Goal: Use online tool/utility: Utilize a website feature to perform a specific function

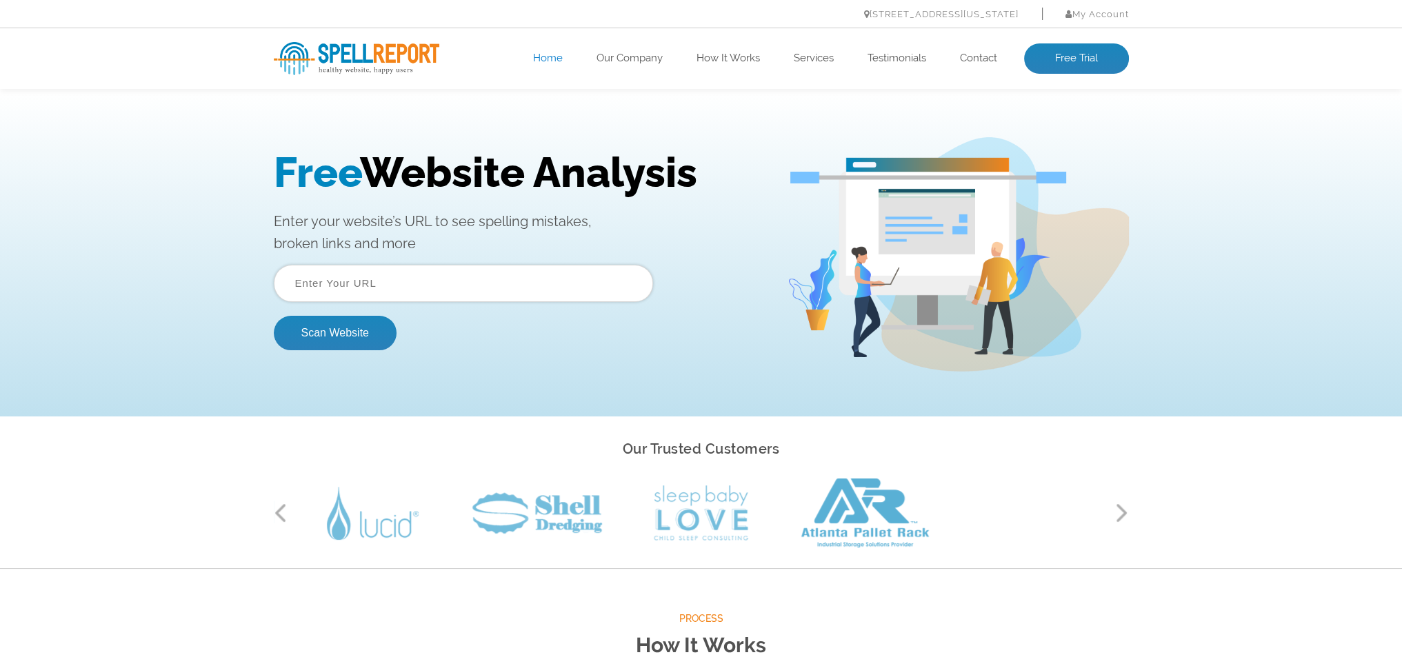
click at [392, 282] on input "text" at bounding box center [463, 283] width 379 height 37
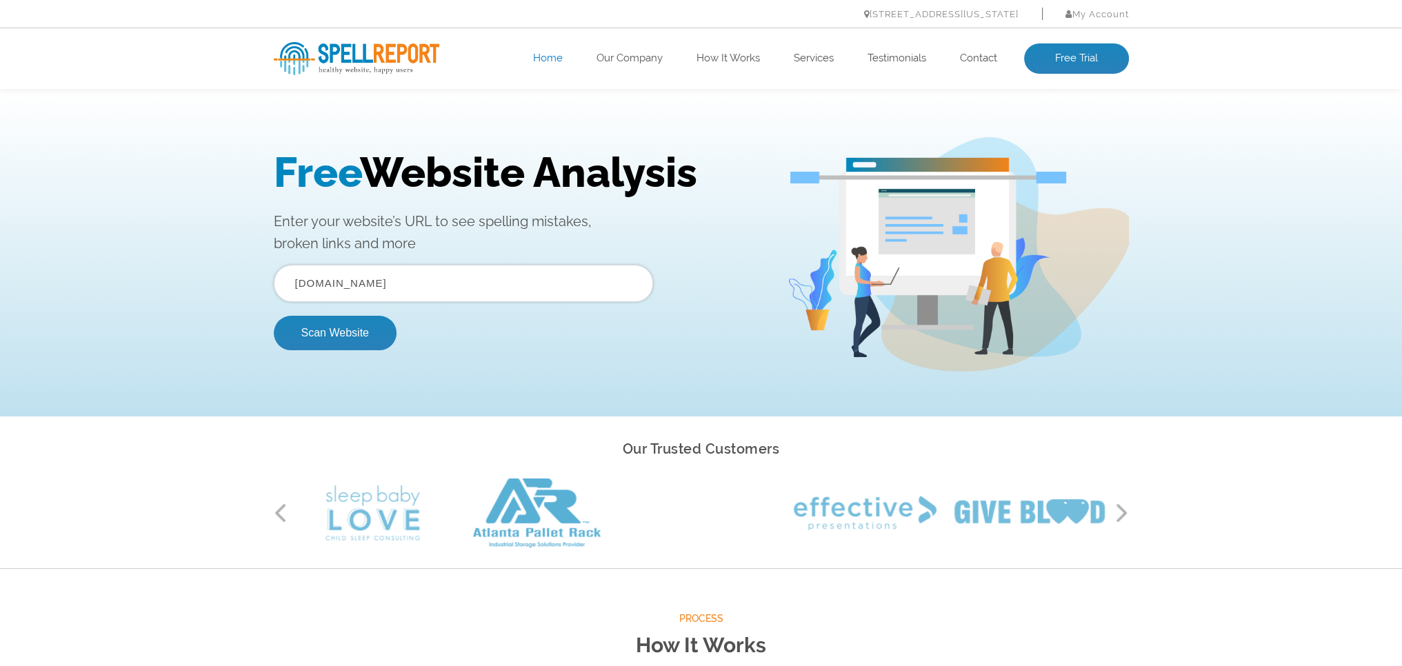
type input "www.problemwithecu.co.uk"
click at [274, 316] on button "Scan Website" at bounding box center [335, 333] width 123 height 34
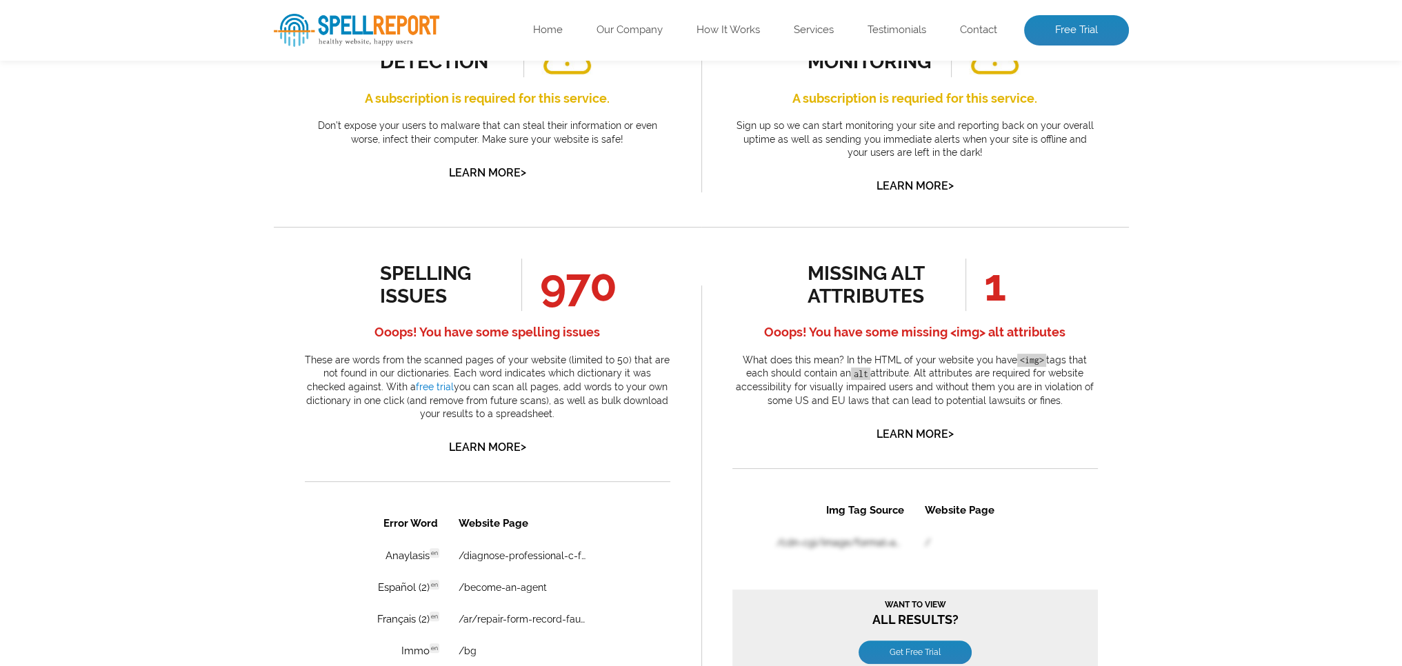
scroll to position [552, 0]
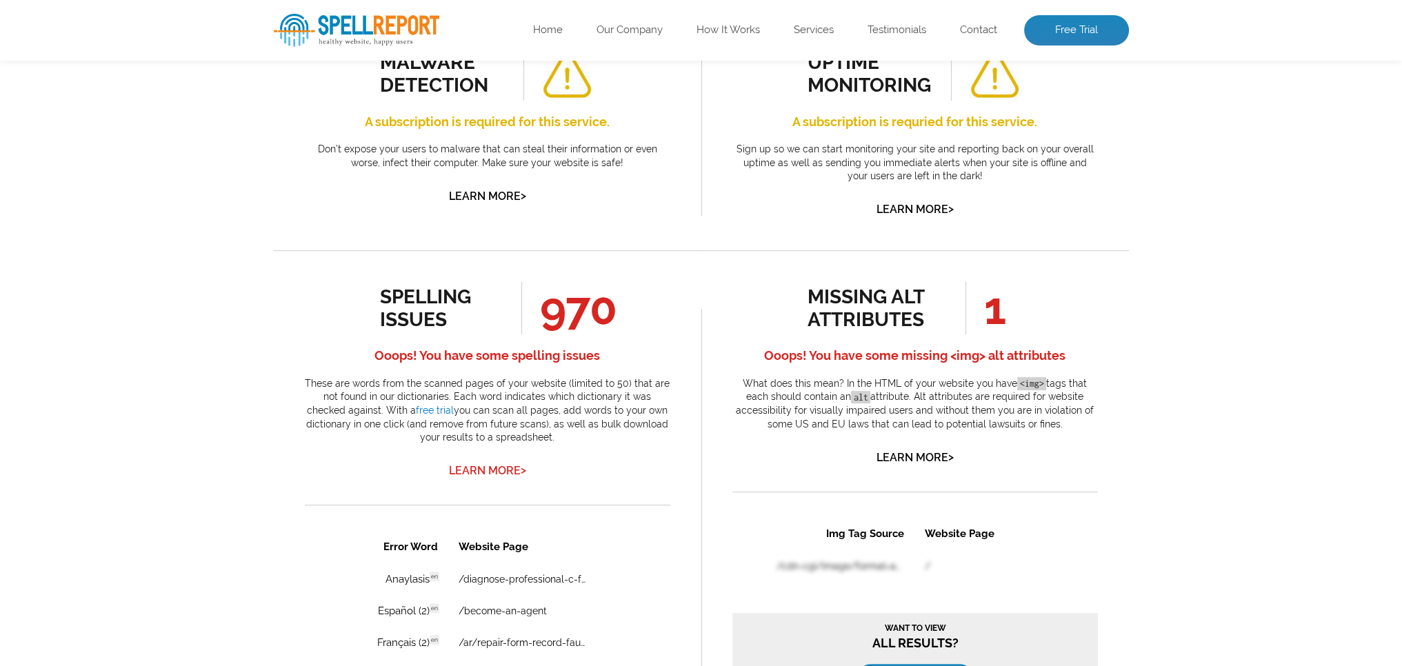
click at [516, 468] on link "Learn More >" at bounding box center [487, 470] width 77 height 13
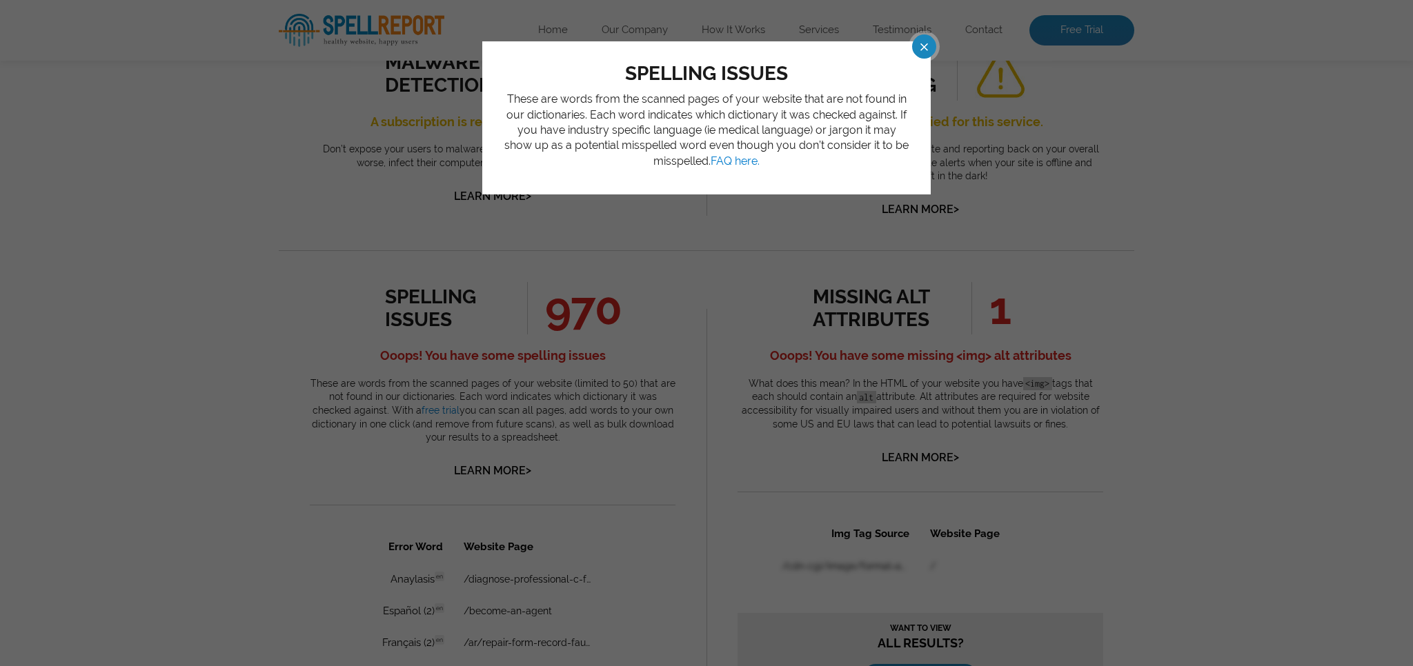
click at [917, 46] on span at bounding box center [911, 46] width 24 height 24
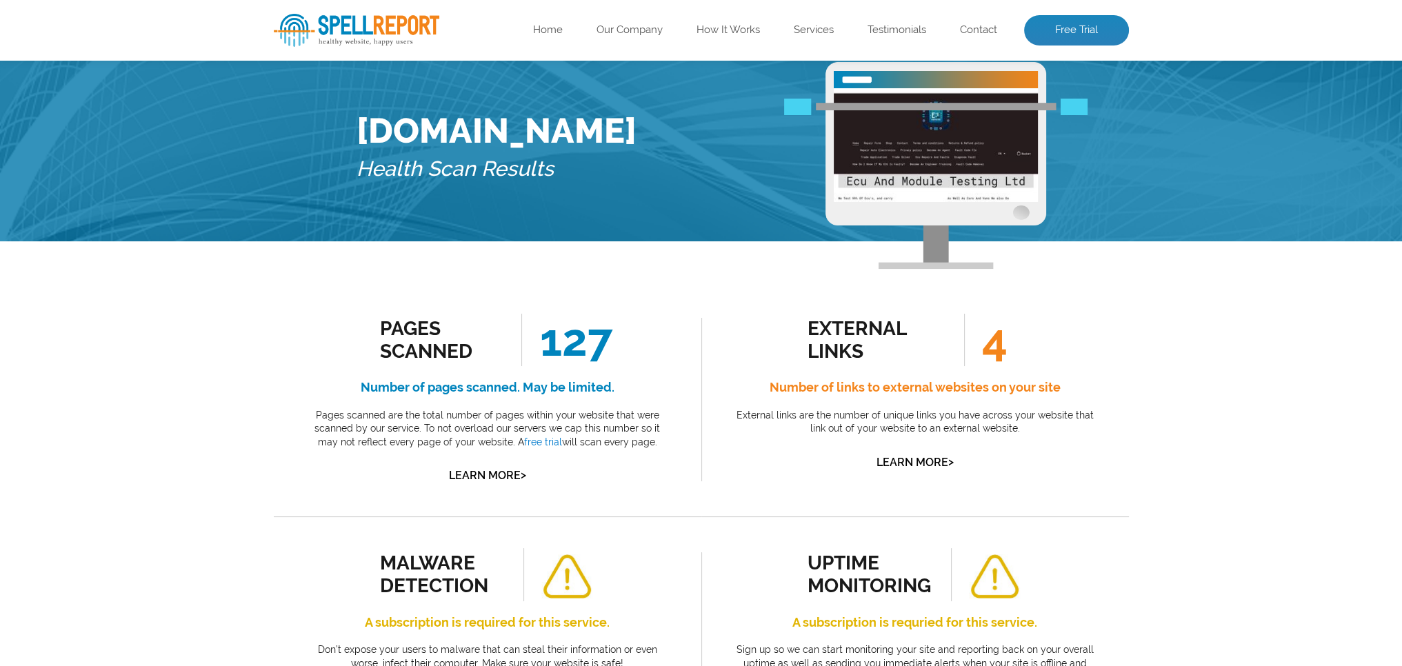
scroll to position [0, 0]
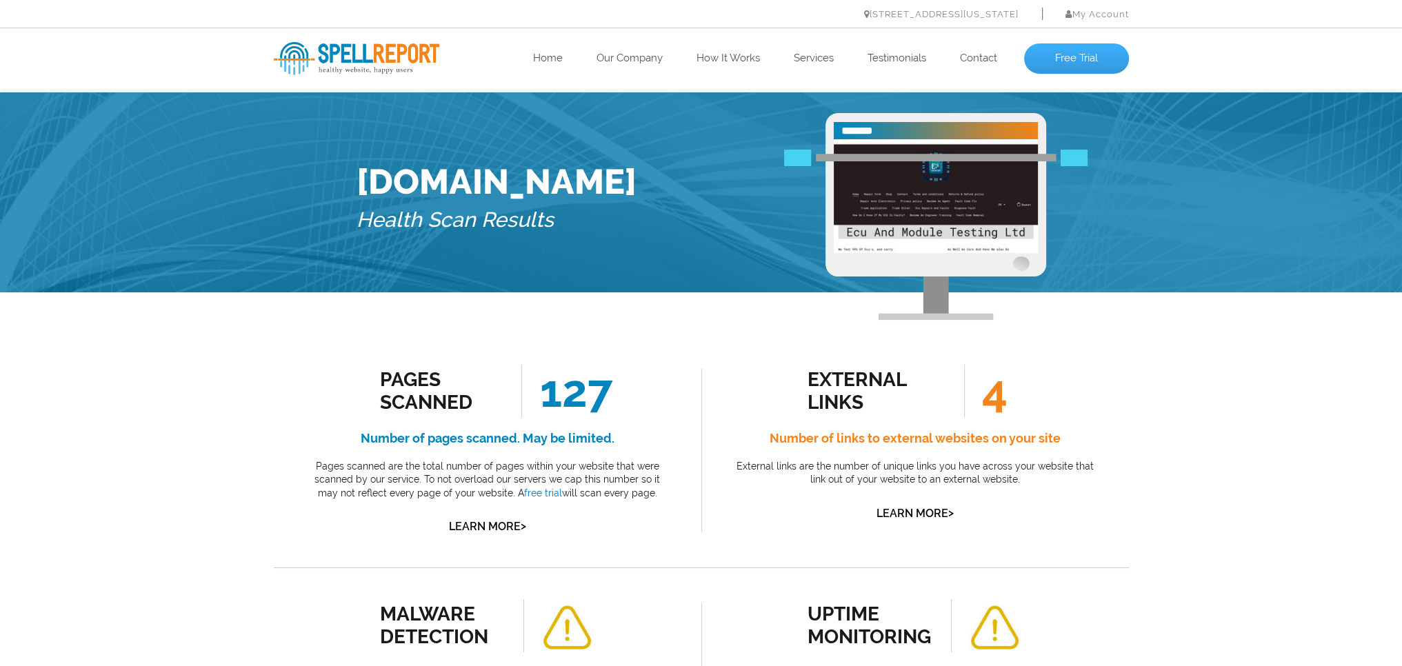
click at [1078, 67] on link "Free Trial" at bounding box center [1076, 58] width 105 height 30
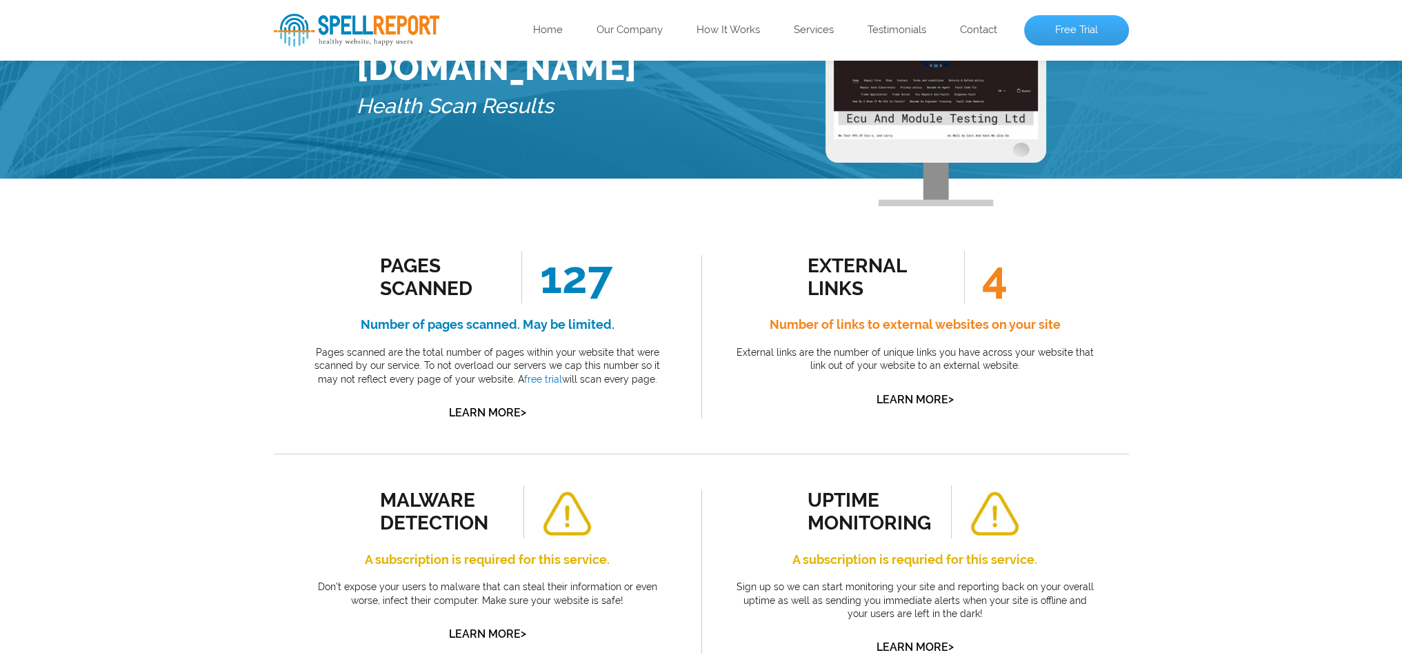
scroll to position [138, 0]
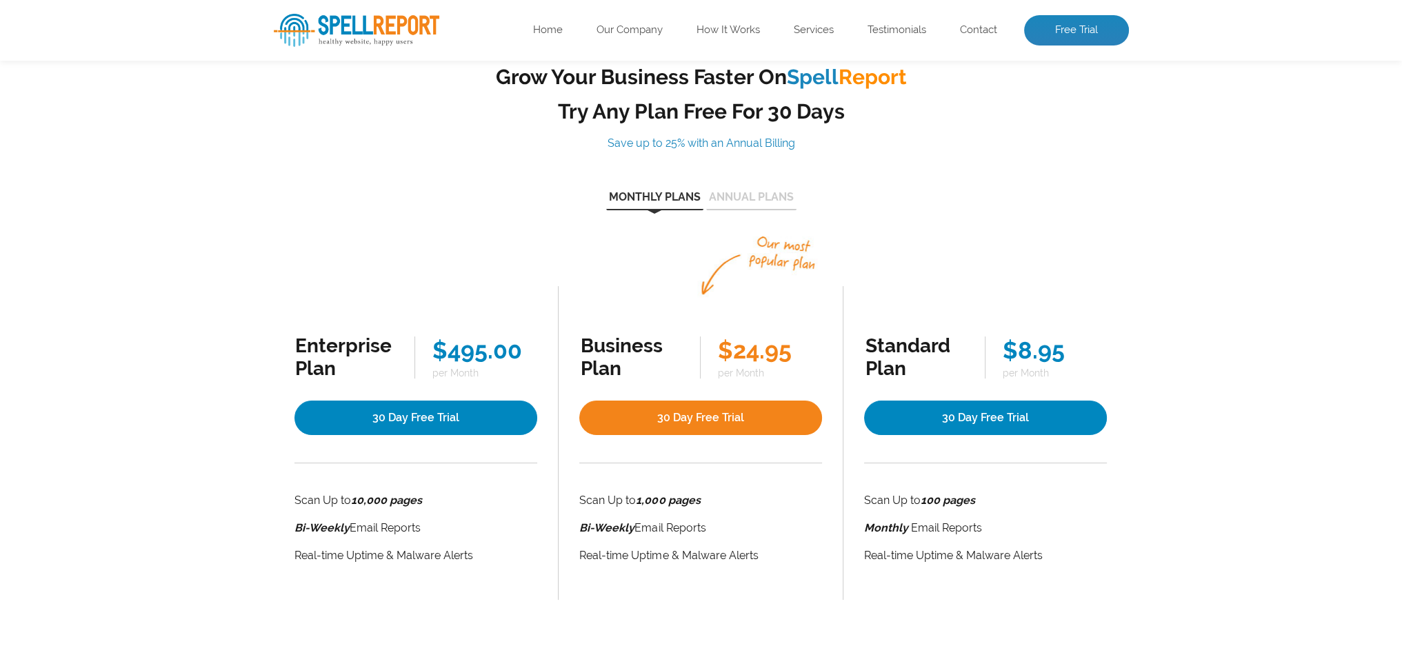
scroll to position [138, 0]
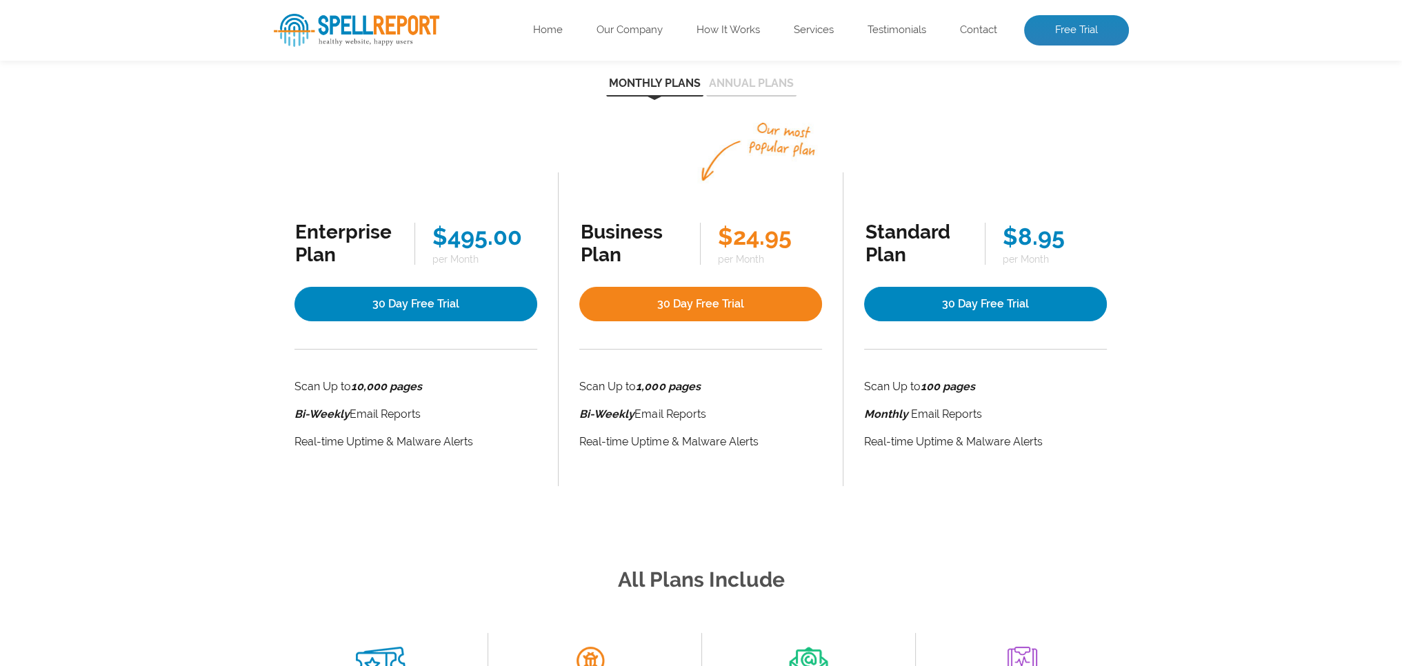
scroll to position [207, 0]
